Goal: Transaction & Acquisition: Subscribe to service/newsletter

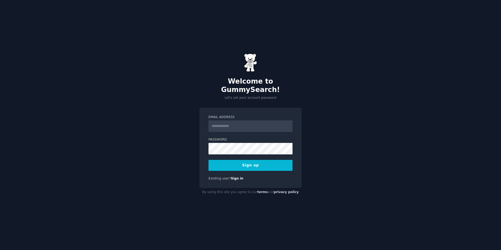
click at [222, 121] on input "Email Address" at bounding box center [251, 125] width 84 height 11
type input "**********"
click at [249, 161] on button "Sign up" at bounding box center [251, 165] width 84 height 11
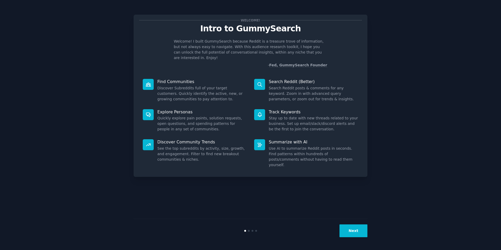
click at [354, 231] on button "Next" at bounding box center [354, 230] width 28 height 13
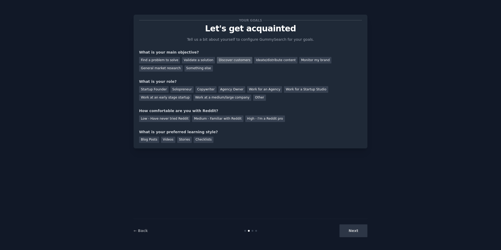
click at [231, 59] on div "Discover customers" at bounding box center [234, 60] width 35 height 7
click at [160, 89] on div "Startup Founder" at bounding box center [154, 89] width 30 height 7
click at [172, 119] on div "Low - Have never tried Reddit" at bounding box center [164, 118] width 51 height 7
click at [149, 137] on div "Blog Posts" at bounding box center [149, 140] width 20 height 7
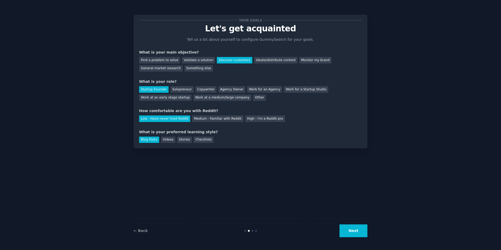
click at [356, 231] on button "Next" at bounding box center [354, 230] width 28 height 13
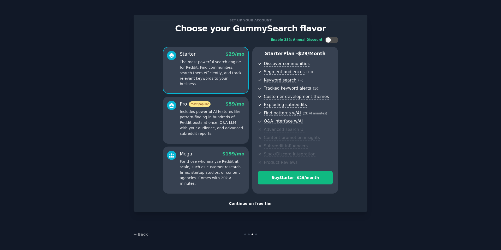
click at [255, 203] on div "Continue on free tier" at bounding box center [250, 203] width 223 height 5
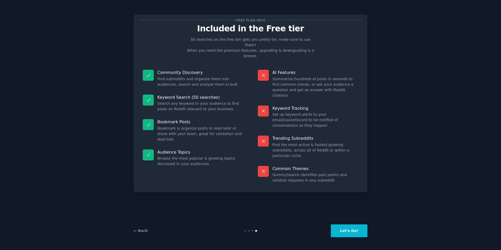
click at [345, 231] on button "Let's Go!" at bounding box center [349, 230] width 37 height 13
